Goal: Task Accomplishment & Management: Use online tool/utility

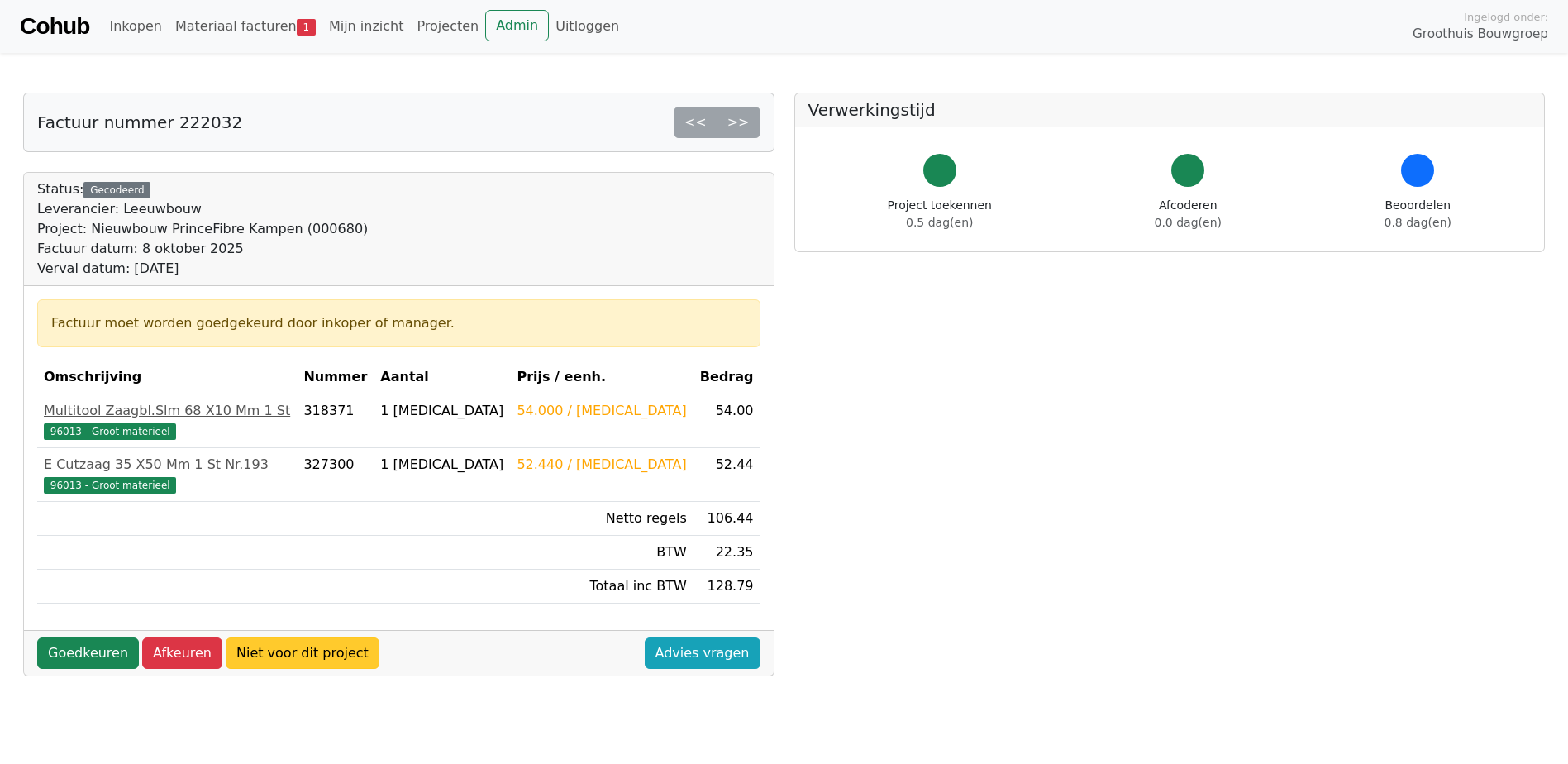
click at [283, 651] on link "Niet voor dit project" at bounding box center [302, 653] width 154 height 32
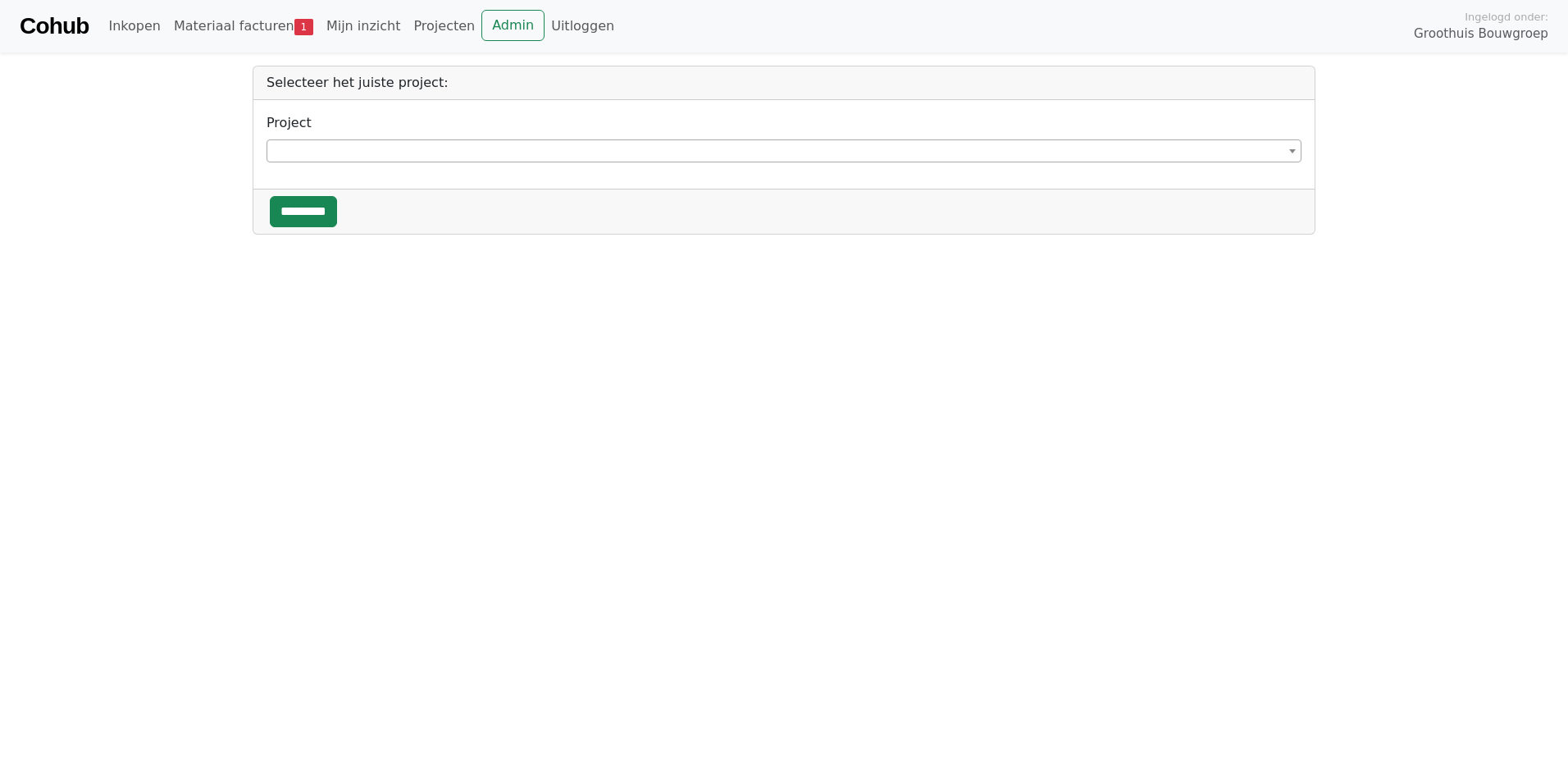
click at [1293, 150] on b at bounding box center [1292, 151] width 7 height 4
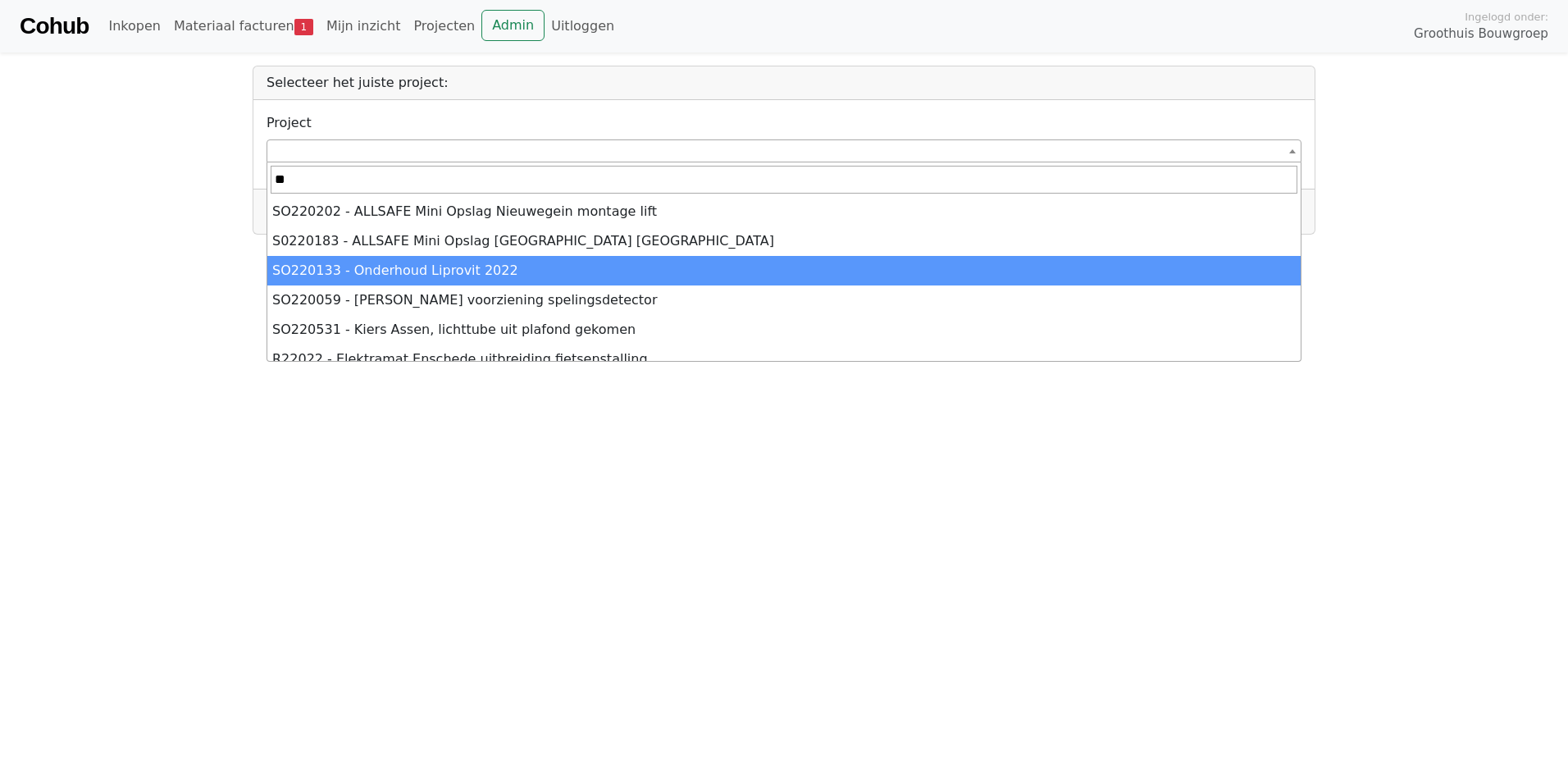
type input "*"
